Goal: Transaction & Acquisition: Purchase product/service

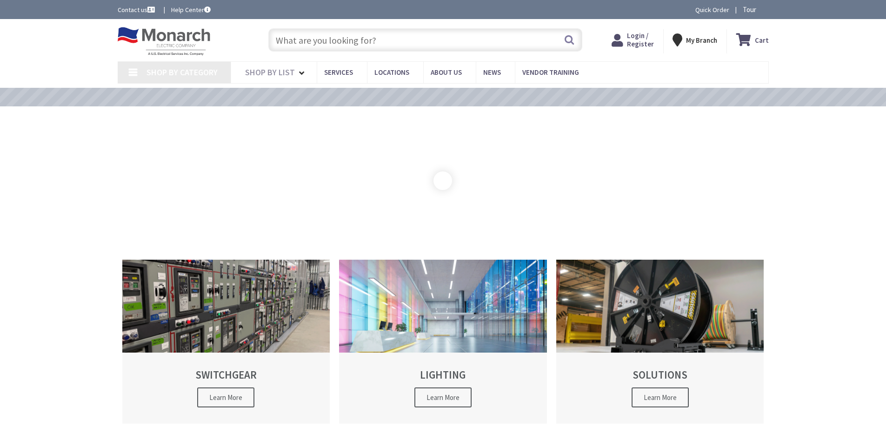
type input "[GEOGRAPHIC_DATA], [GEOGRAPHIC_DATA][STREET_ADDRESS][GEOGRAPHIC_DATA]"
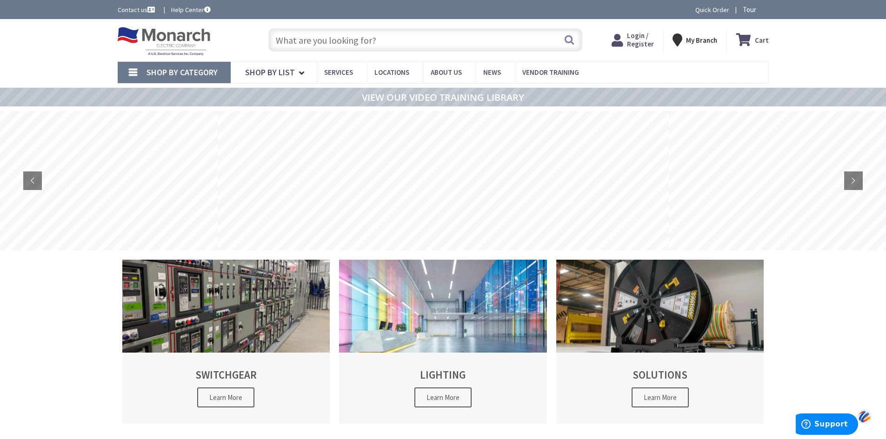
click at [418, 38] on input "text" at bounding box center [425, 39] width 314 height 23
click at [385, 39] on input "text" at bounding box center [425, 39] width 314 height 23
click at [331, 40] on input "text" at bounding box center [425, 39] width 314 height 23
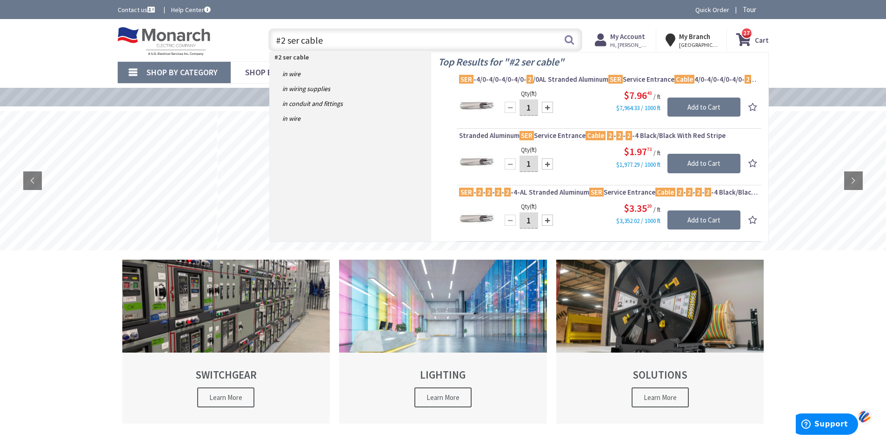
click at [352, 36] on input "#2 ser cable" at bounding box center [425, 39] width 314 height 23
type input "#"
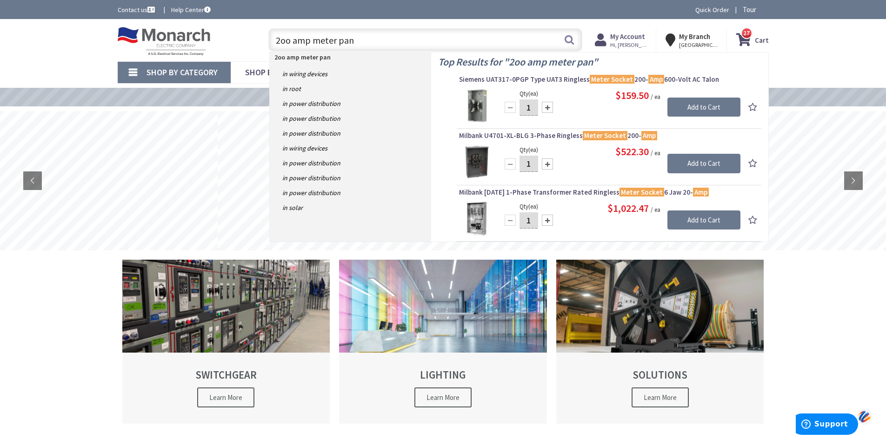
type input "2oo amp meter pan"
click at [483, 152] on img at bounding box center [476, 162] width 35 height 35
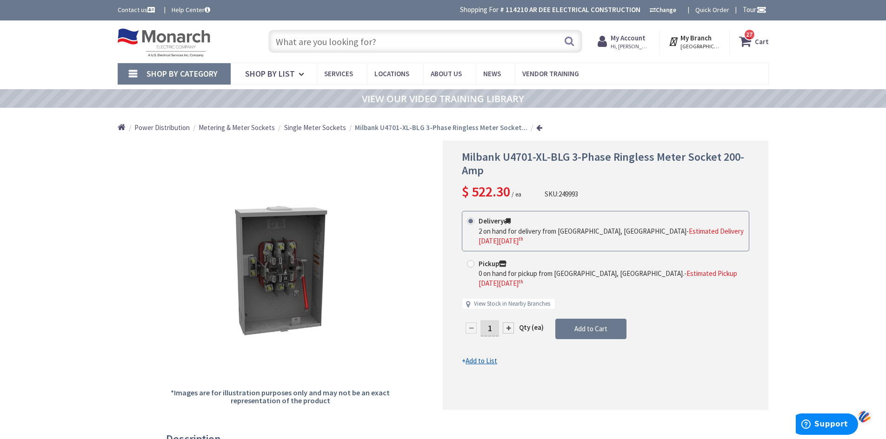
click at [193, 69] on span "Shop By Category" at bounding box center [181, 73] width 71 height 11
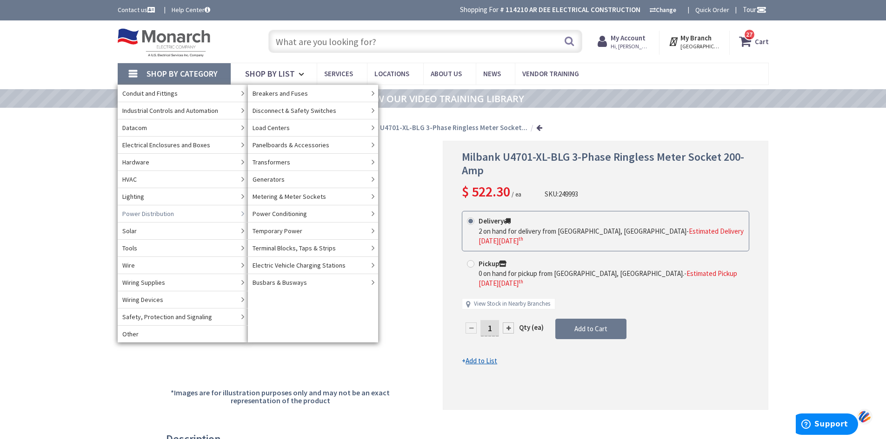
click at [150, 216] on span "Power Distribution" at bounding box center [148, 213] width 52 height 9
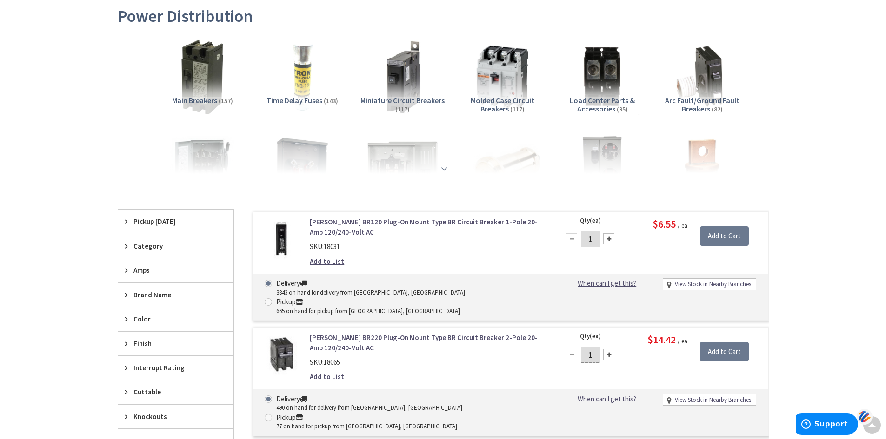
click at [442, 168] on strong at bounding box center [444, 169] width 11 height 10
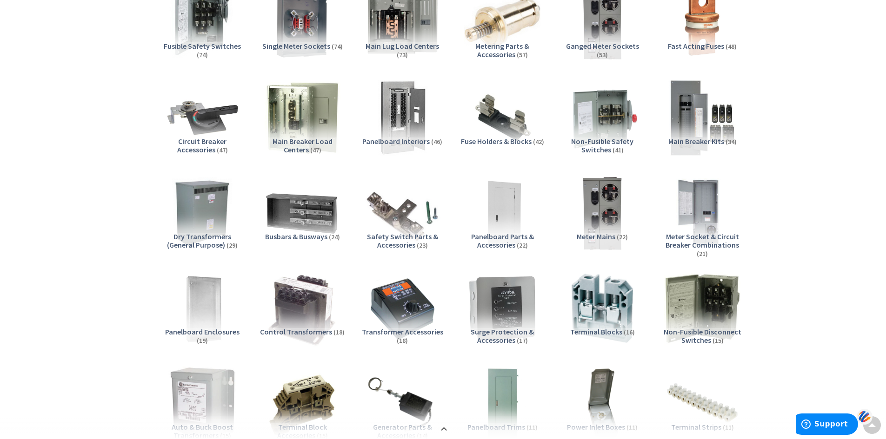
scroll to position [280, 0]
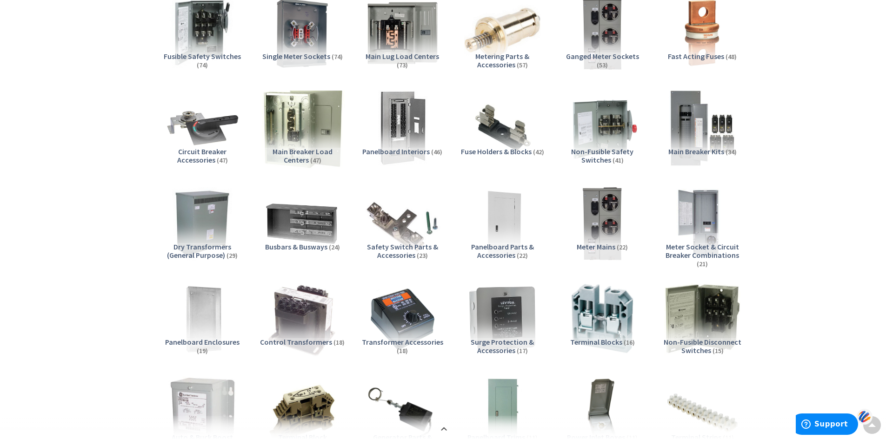
click at [294, 131] on img at bounding box center [302, 128] width 84 height 84
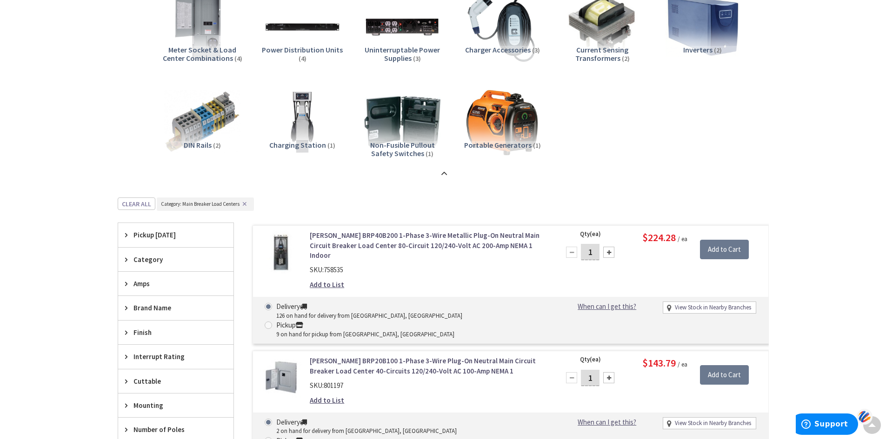
scroll to position [919, 0]
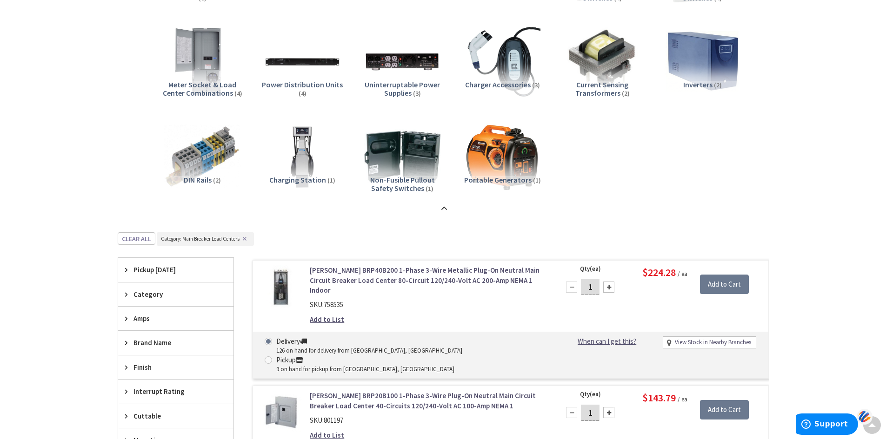
click at [138, 312] on div "Amps" at bounding box center [175, 319] width 115 height 24
click at [140, 354] on span "200 Amp" at bounding box center [175, 353] width 115 height 16
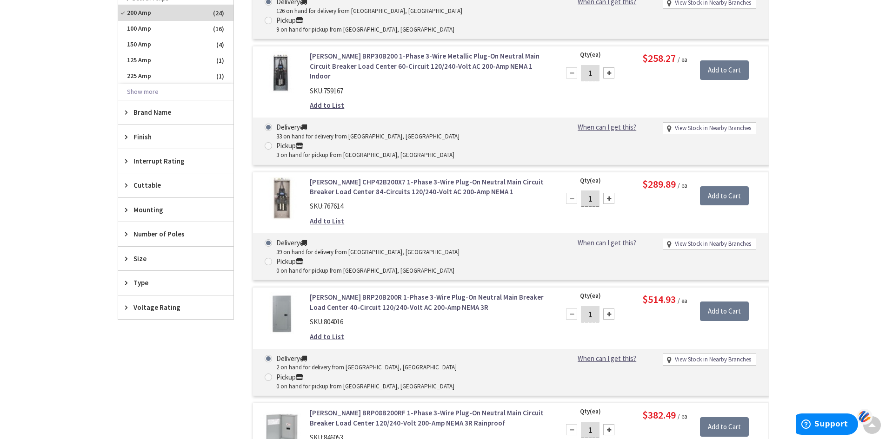
scroll to position [687, 0]
click at [156, 113] on span "Brand Name" at bounding box center [171, 113] width 76 height 10
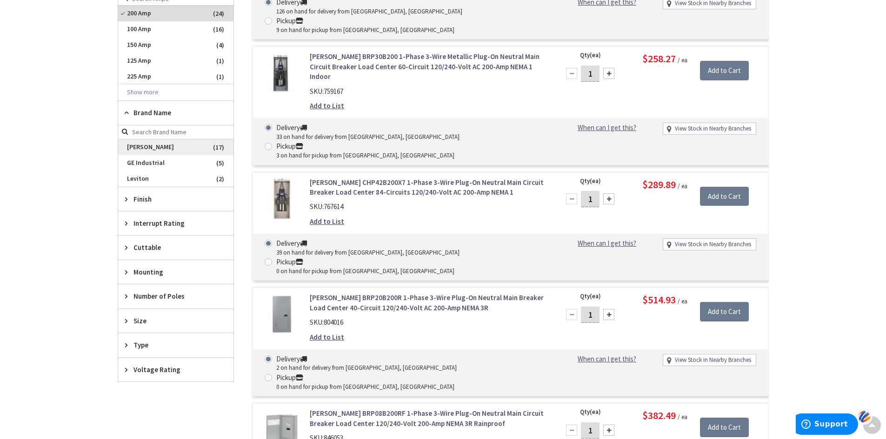
click at [133, 151] on span "[PERSON_NAME]" at bounding box center [175, 148] width 115 height 16
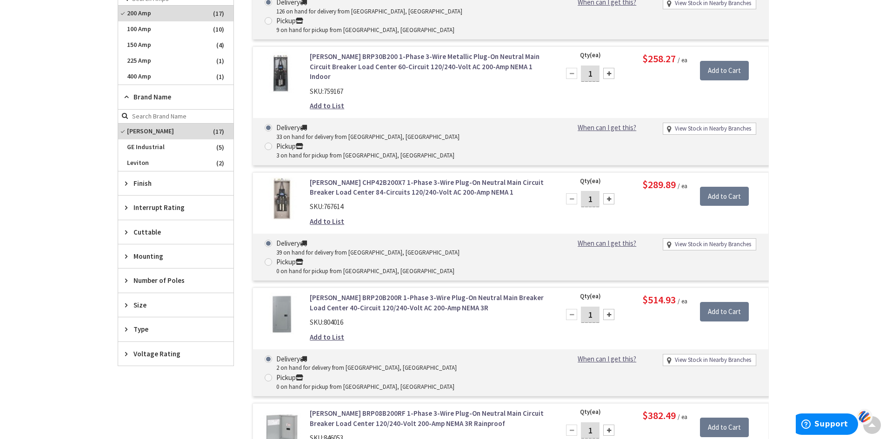
click at [157, 283] on span "Number of Poles" at bounding box center [171, 281] width 76 height 10
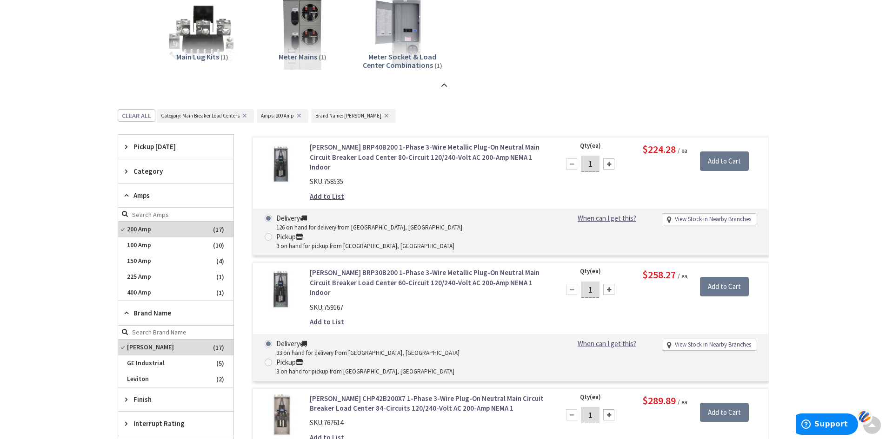
scroll to position [359, 0]
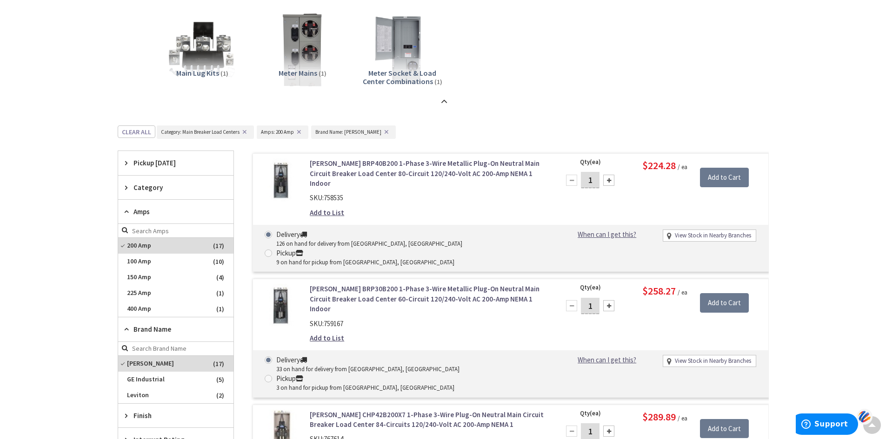
click at [154, 195] on div "Category" at bounding box center [175, 188] width 115 height 24
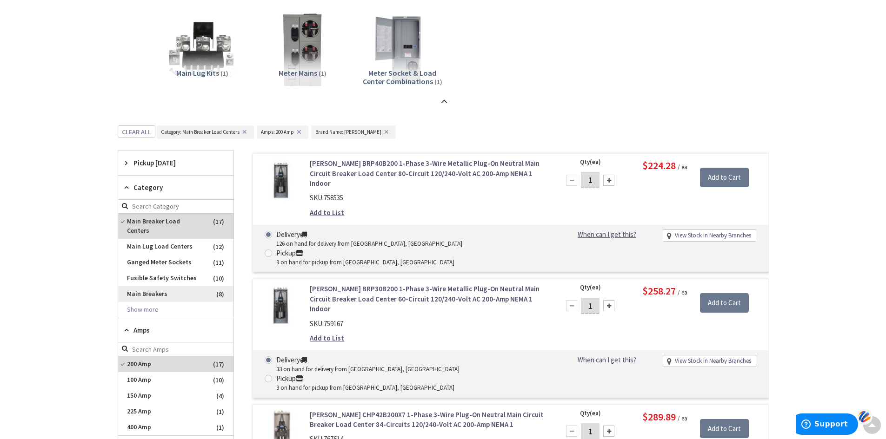
click at [151, 286] on span "Main Breakers" at bounding box center [175, 294] width 115 height 16
click at [130, 186] on icon at bounding box center [128, 187] width 7 height 7
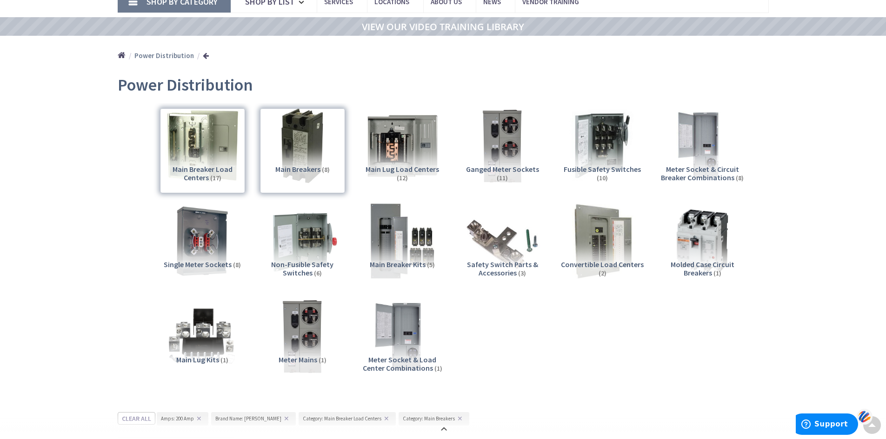
scroll to position [0, 0]
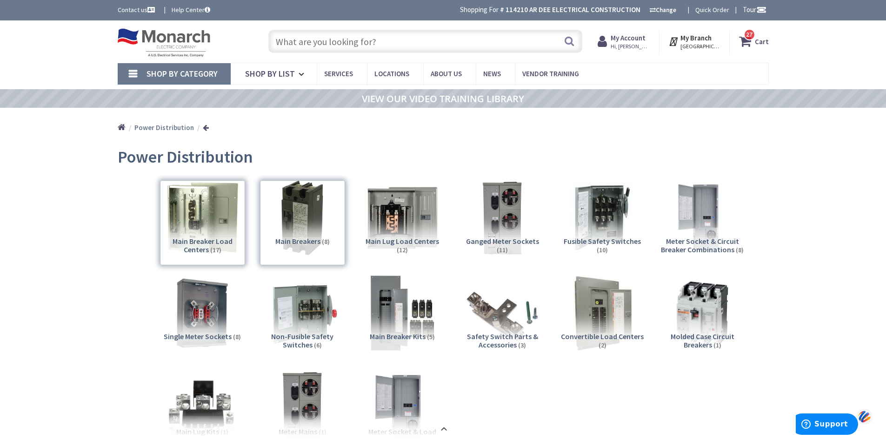
click at [193, 64] on link "Shop By Category" at bounding box center [174, 73] width 113 height 21
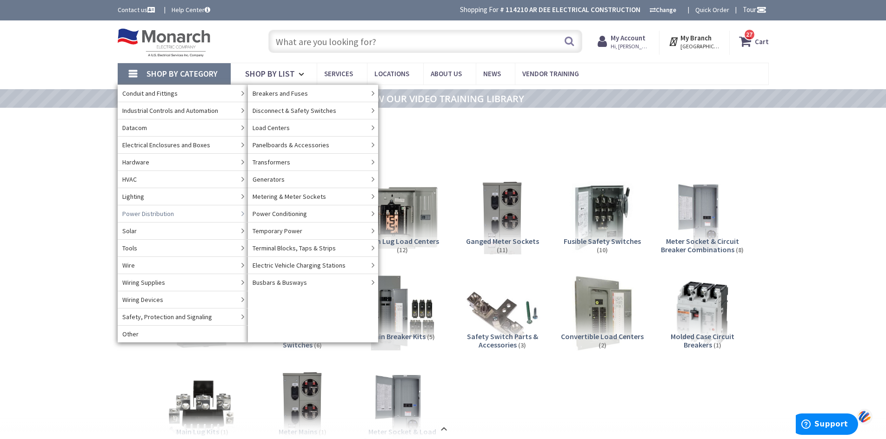
click at [141, 212] on span "Power Distribution" at bounding box center [148, 213] width 52 height 9
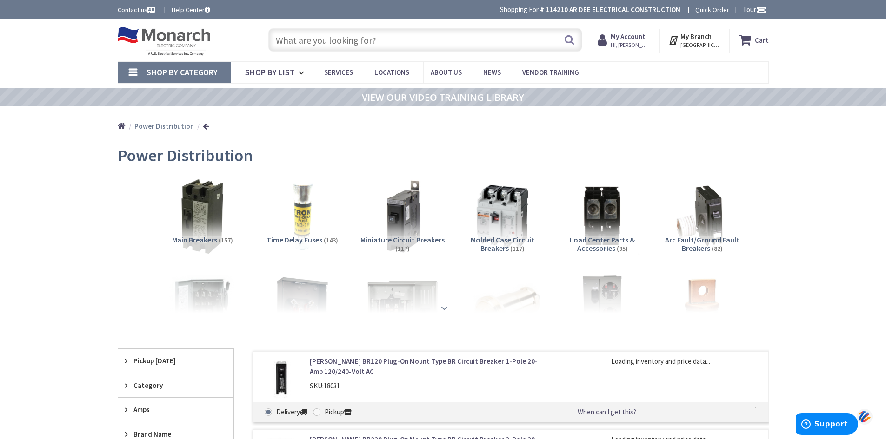
click at [445, 309] on strong at bounding box center [444, 308] width 11 height 10
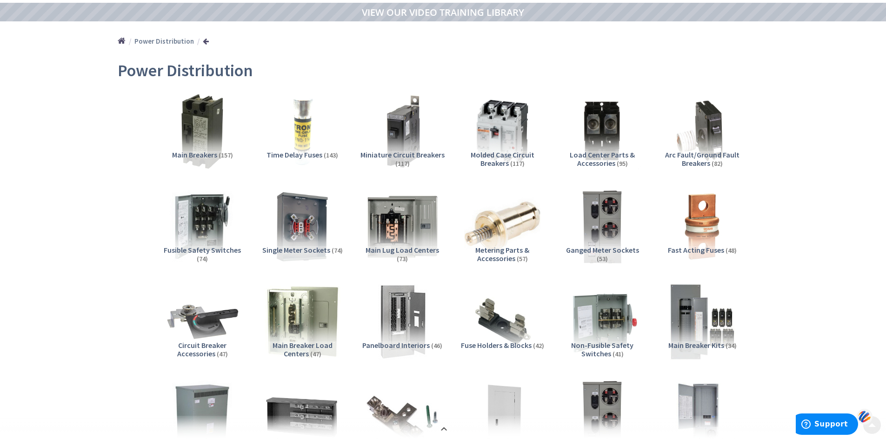
scroll to position [140, 0]
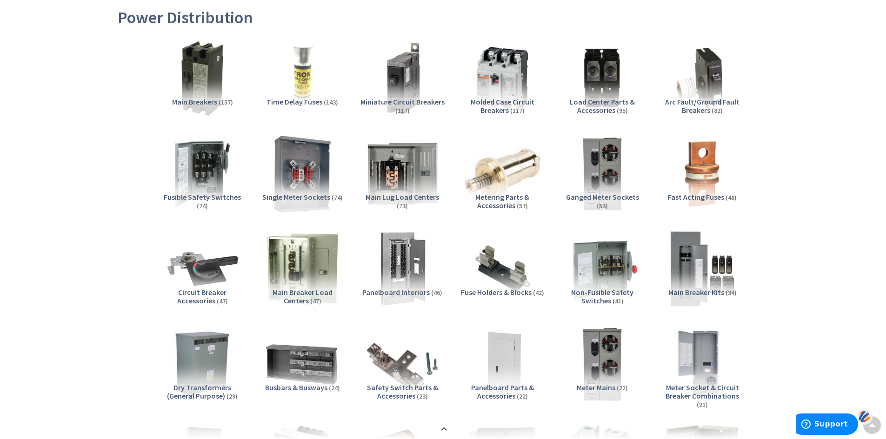
click at [305, 178] on img at bounding box center [302, 174] width 84 height 84
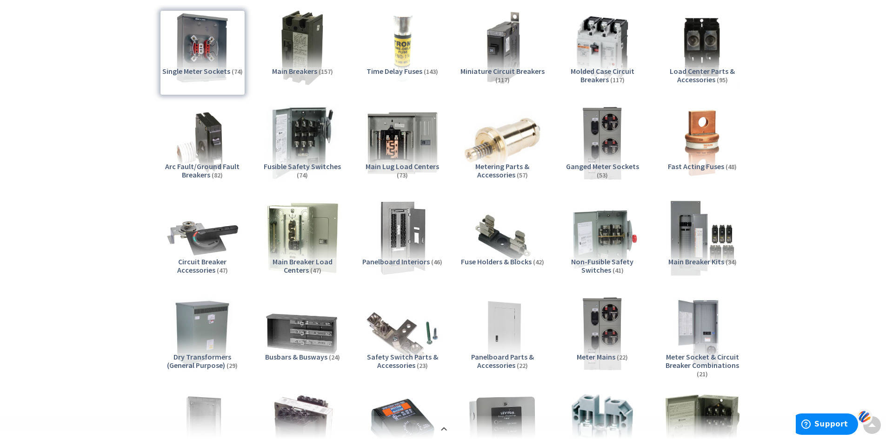
scroll to position [175, 0]
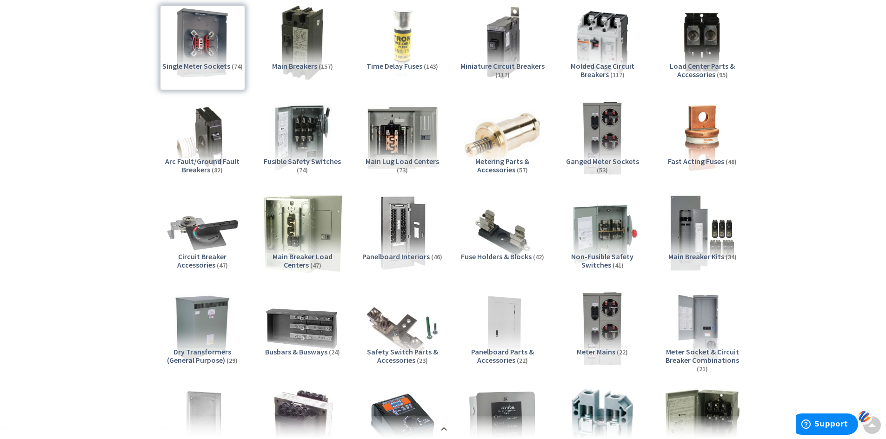
click at [297, 242] on img at bounding box center [302, 233] width 84 height 84
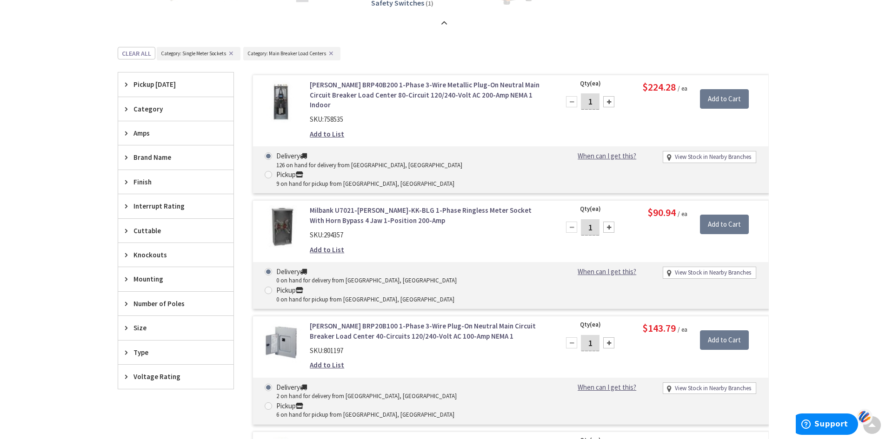
scroll to position [1105, 0]
click at [141, 303] on span "Number of Poles" at bounding box center [171, 304] width 76 height 10
click at [52, 313] on div "Skip to Content Toggle Nav Search 27 27 27 items Cart 27" at bounding box center [443, 281] width 886 height 2733
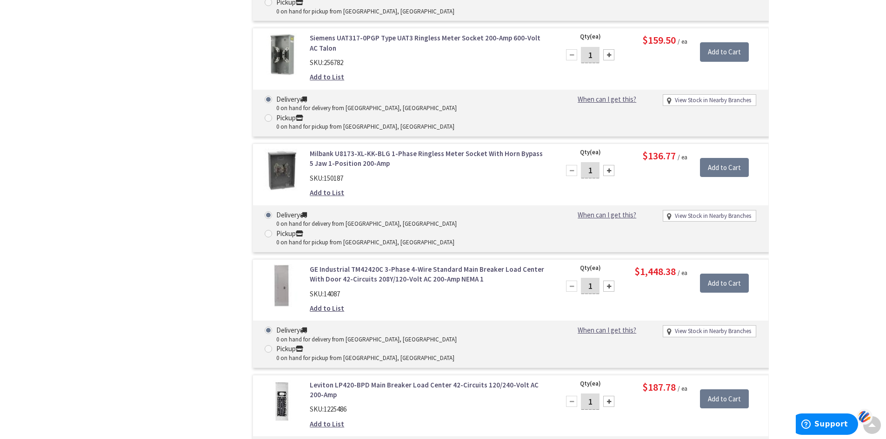
scroll to position [6593, 0]
